Goal: Task Accomplishment & Management: Manage account settings

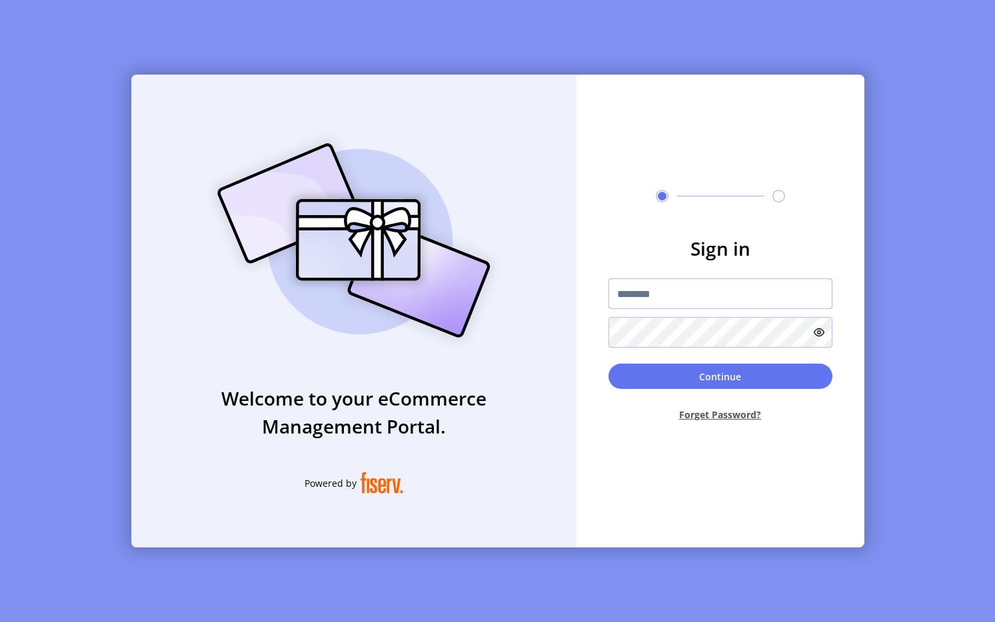
click at [659, 288] on input "text" at bounding box center [720, 293] width 224 height 31
type input "**********"
click at [711, 377] on button "Continue" at bounding box center [720, 376] width 224 height 25
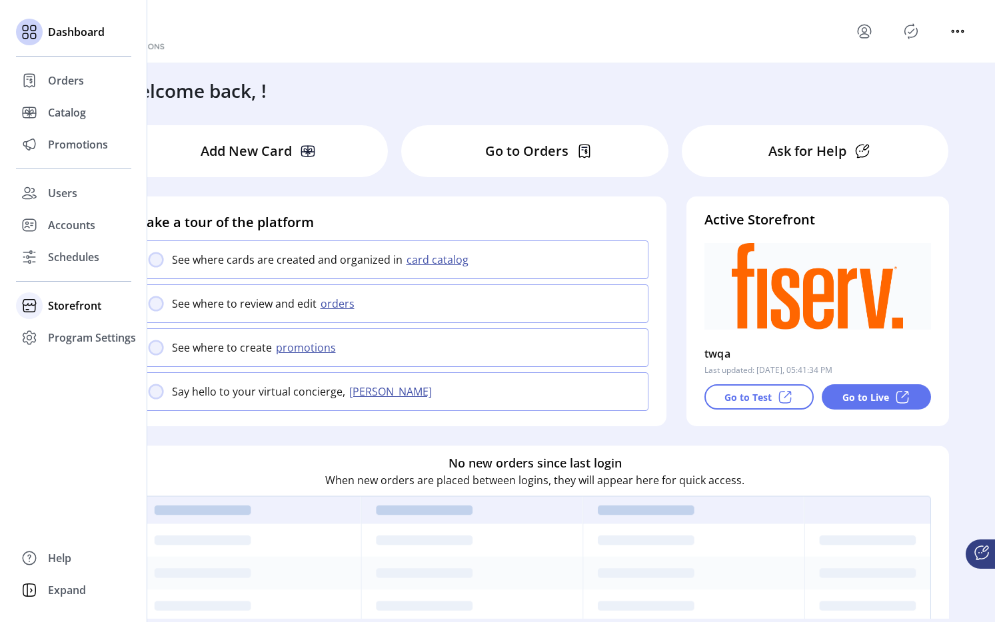
click at [63, 305] on span "Storefront" at bounding box center [74, 306] width 53 height 16
click at [63, 330] on span "Configuration" at bounding box center [83, 332] width 70 height 16
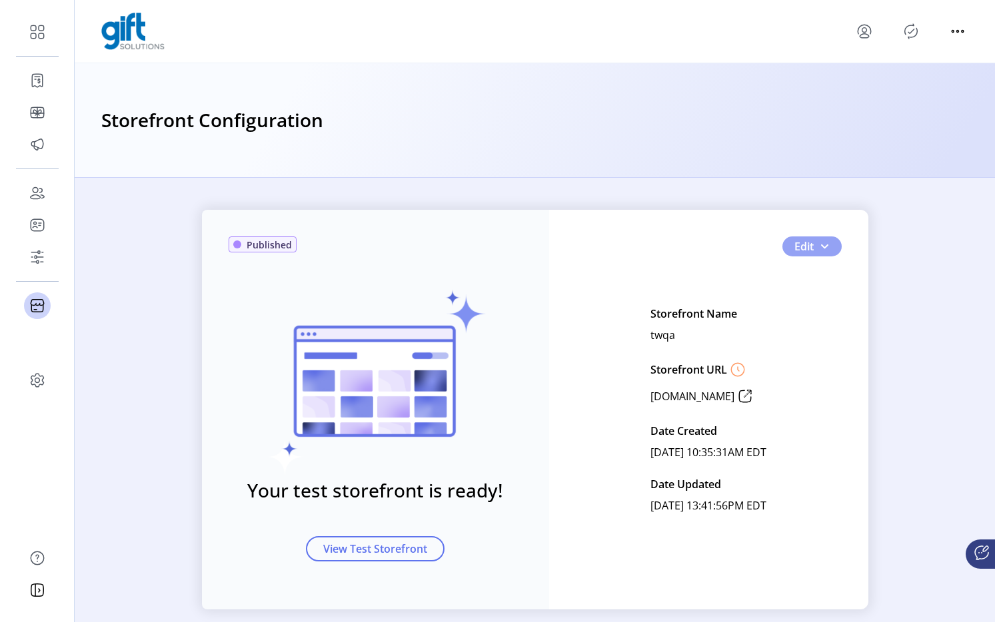
click at [827, 240] on button "Edit" at bounding box center [811, 246] width 59 height 20
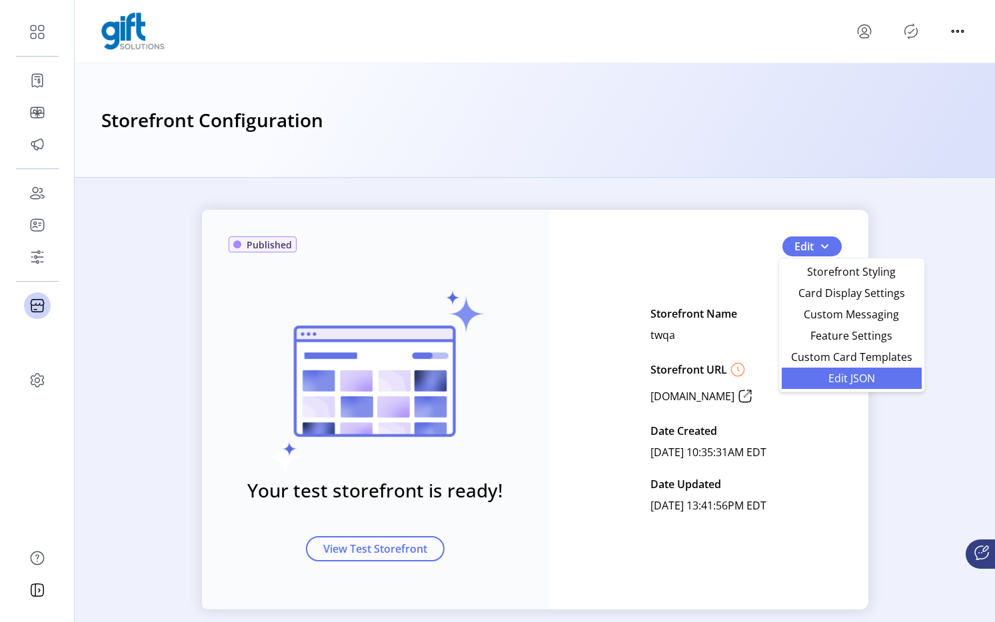
click at [849, 375] on span "Edit JSON" at bounding box center [851, 378] width 124 height 11
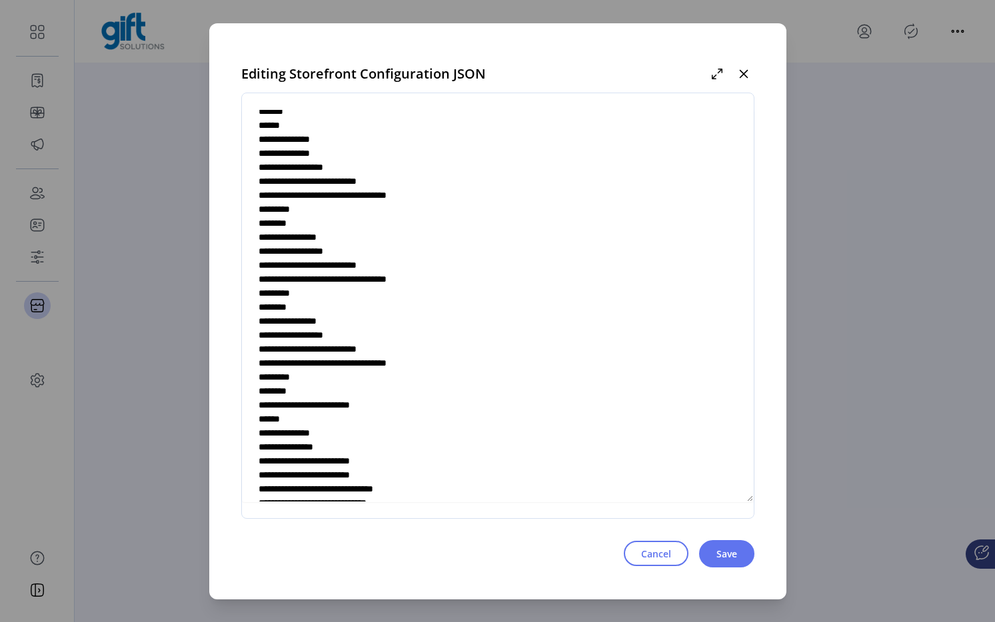
scroll to position [1533, 0]
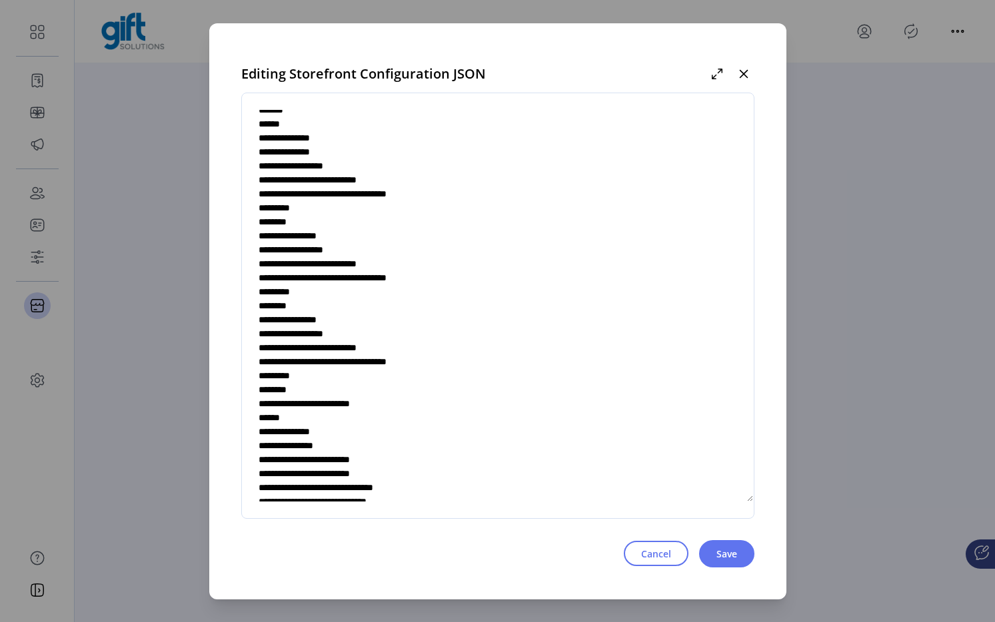
click at [393, 462] on textarea at bounding box center [498, 305] width 512 height 393
type textarea "**********"
click at [716, 556] on span "Save" at bounding box center [726, 554] width 21 height 14
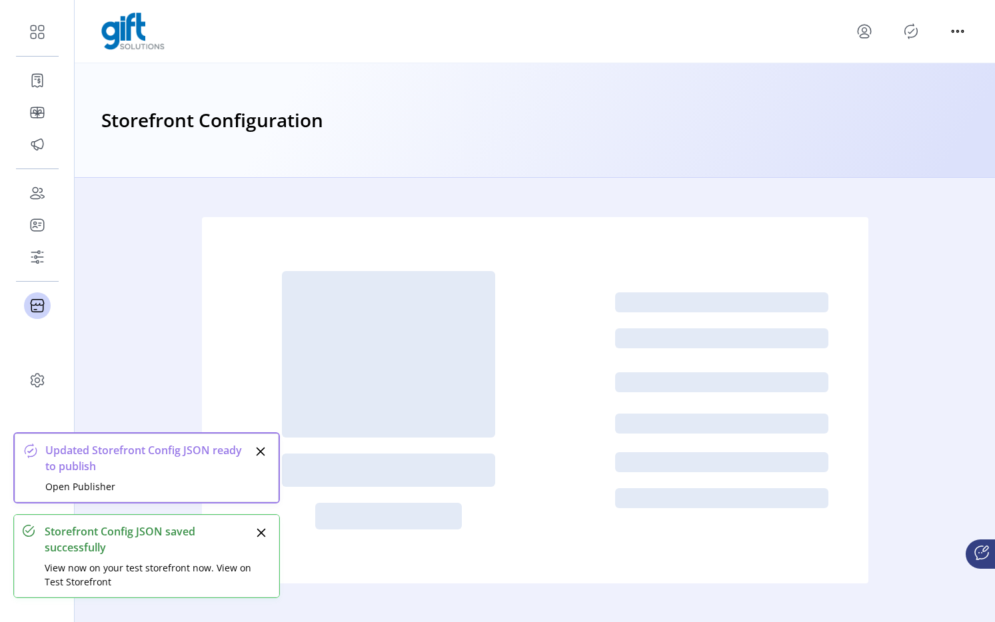
click at [915, 31] on icon "Publisher Panel" at bounding box center [910, 31] width 21 height 21
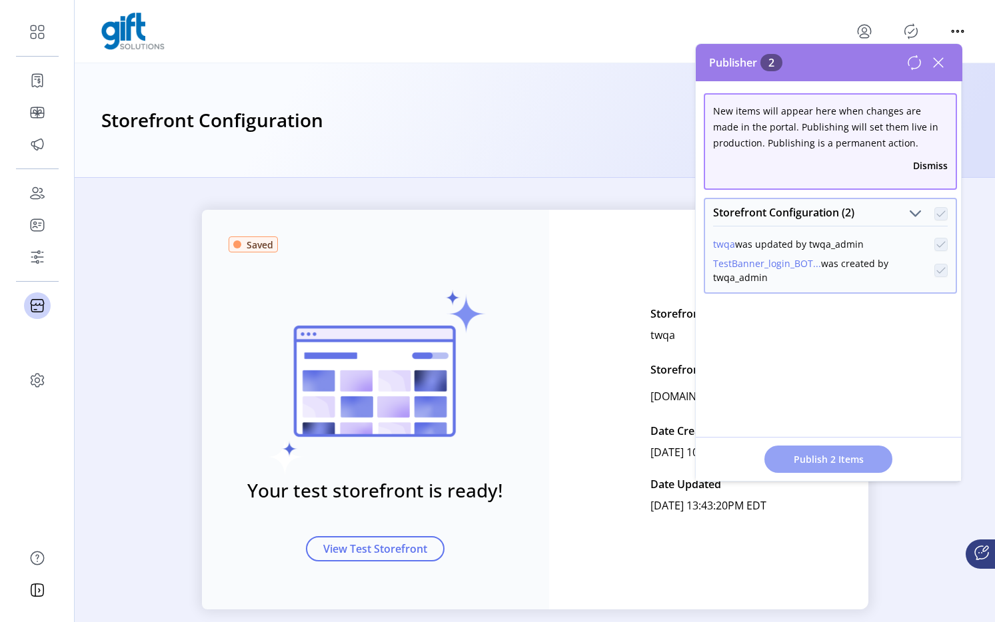
click at [817, 458] on span "Publish 2 Items" at bounding box center [827, 459] width 93 height 14
